Goal: Task Accomplishment & Management: Use online tool/utility

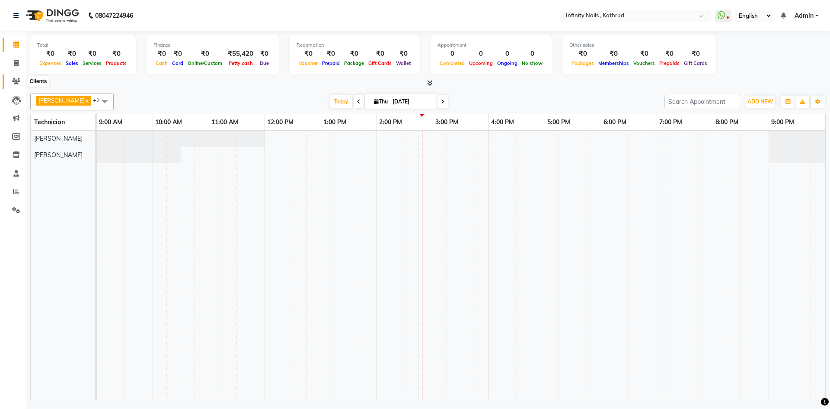
click at [17, 79] on icon at bounding box center [16, 81] width 8 height 6
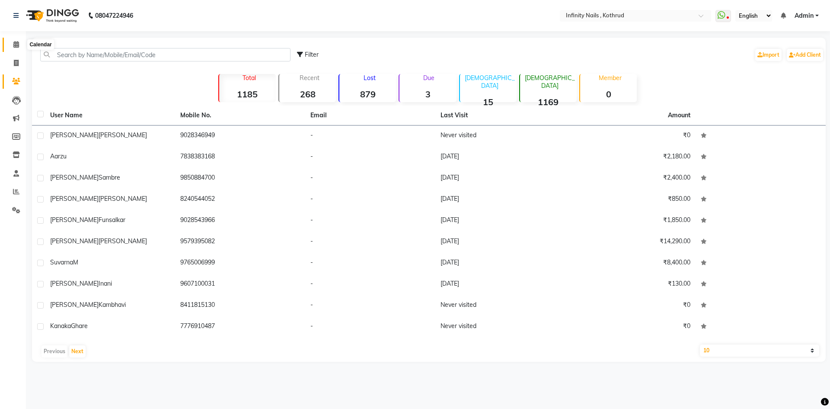
click at [15, 46] on icon at bounding box center [16, 44] width 6 height 6
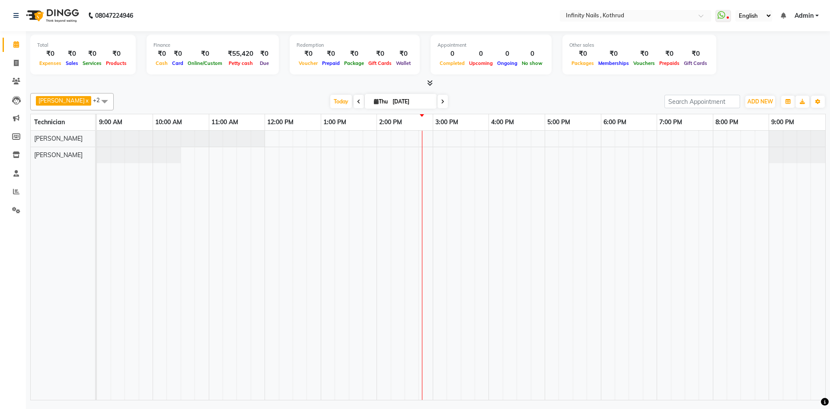
click at [354, 103] on span at bounding box center [359, 101] width 10 height 13
type input "[DATE]"
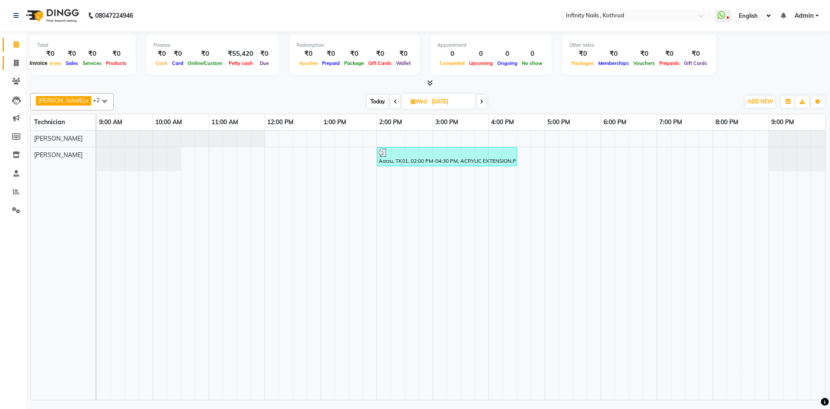
click at [18, 60] on icon at bounding box center [16, 63] width 5 height 6
select select "6640"
select select "service"
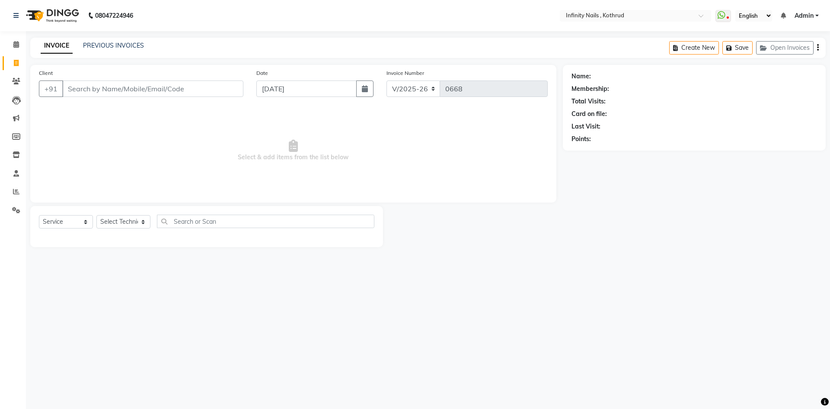
click at [134, 84] on input "Client" at bounding box center [152, 88] width 181 height 16
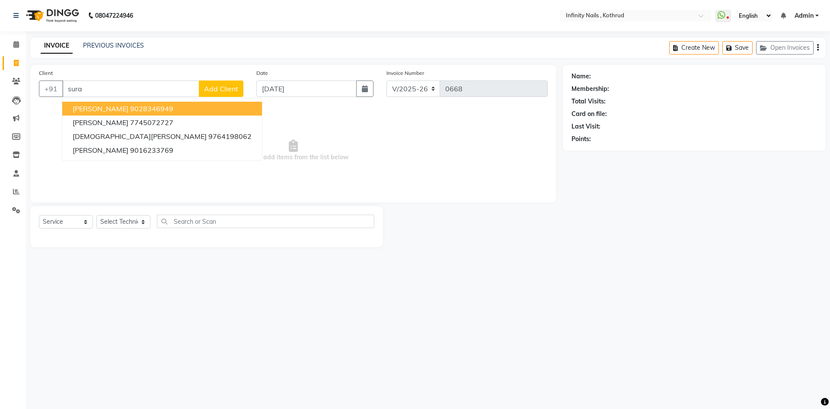
click at [136, 105] on ngb-highlight "9028346949" at bounding box center [151, 108] width 43 height 9
type input "9028346949"
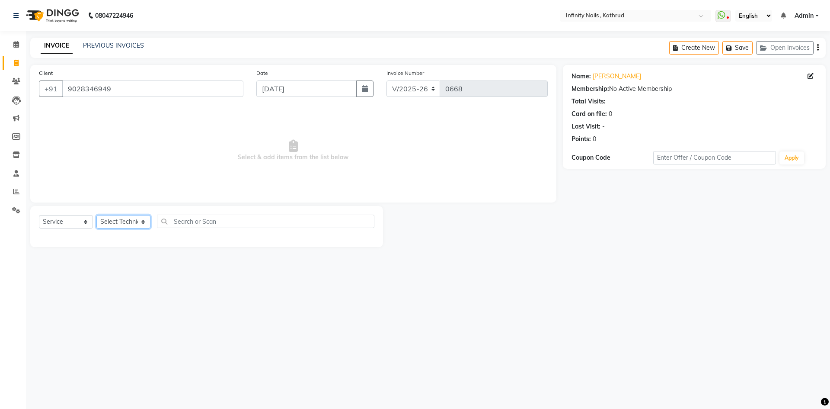
click at [146, 221] on select "Select Technician [PERSON_NAME] [PERSON_NAME]" at bounding box center [123, 221] width 54 height 13
select select "85274"
click at [96, 215] on select "Select Technician [PERSON_NAME] [PERSON_NAME]" at bounding box center [123, 221] width 54 height 13
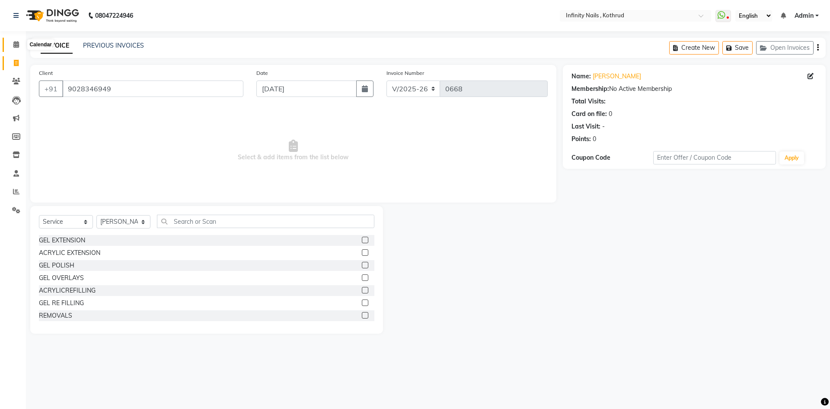
click at [14, 46] on icon at bounding box center [16, 44] width 6 height 6
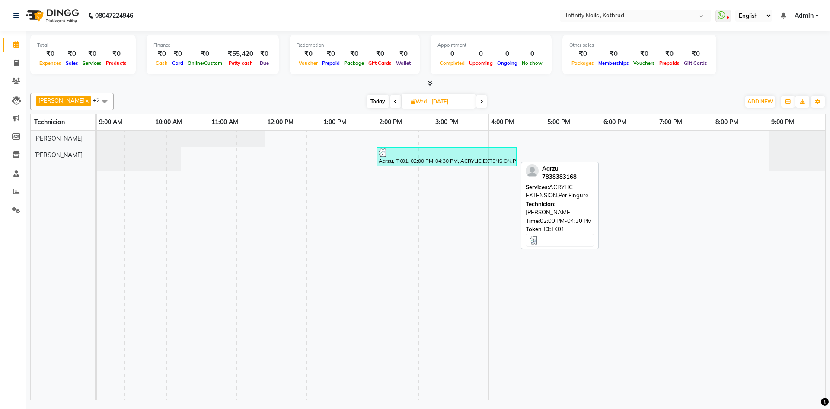
click at [394, 159] on div "Aarzu, TK01, 02:00 PM-04:30 PM, ACRYLIC EXTENSION,Per Fingure" at bounding box center [447, 156] width 138 height 16
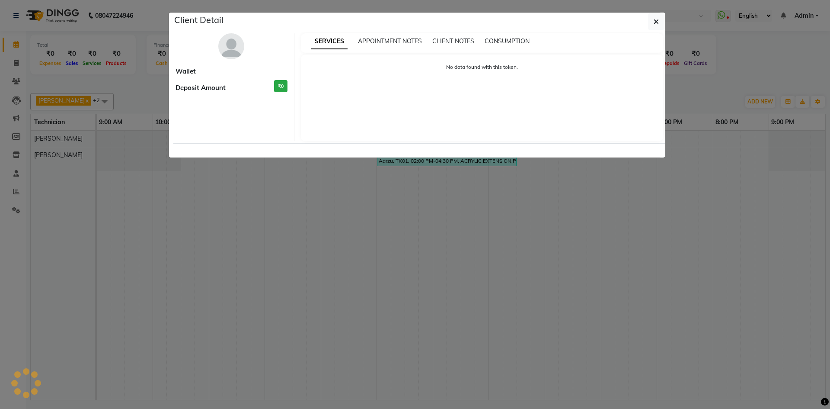
select select "3"
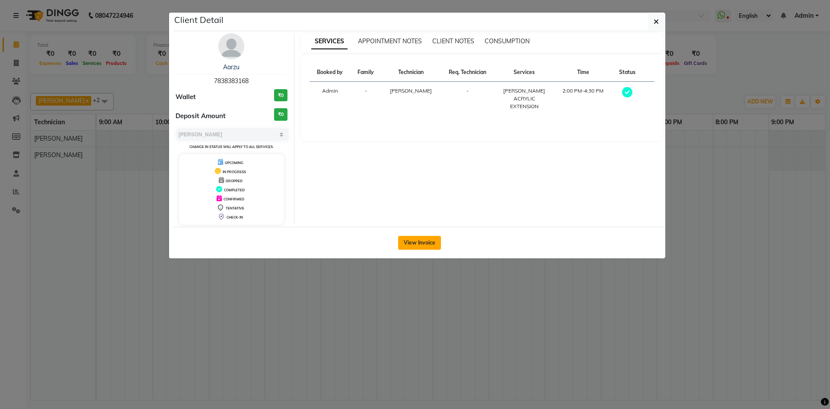
click at [419, 242] on button "View Invoice" at bounding box center [419, 243] width 43 height 14
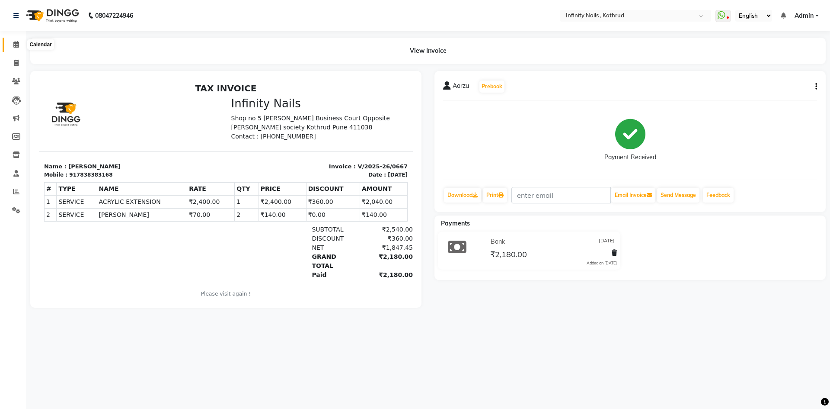
click at [16, 43] on icon at bounding box center [16, 44] width 6 height 6
